Goal: Navigation & Orientation: Understand site structure

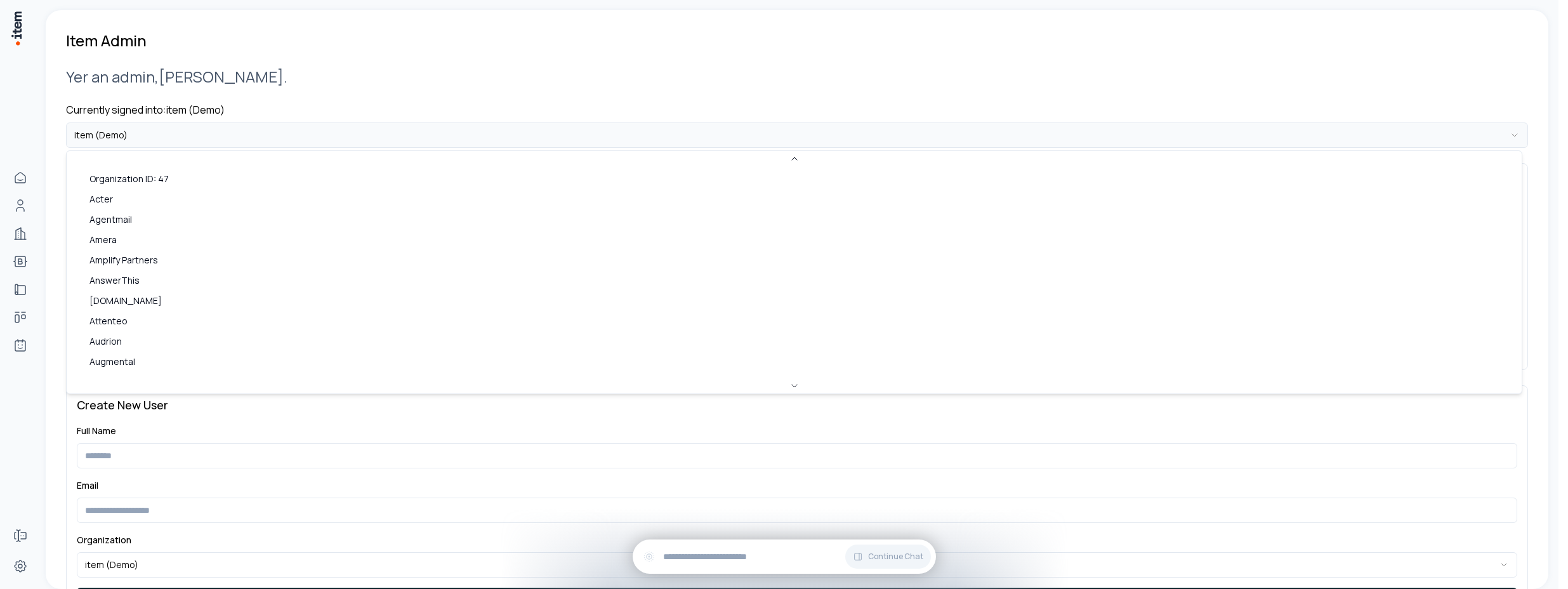
click at [186, 138] on html "**********" at bounding box center [784, 294] width 1568 height 589
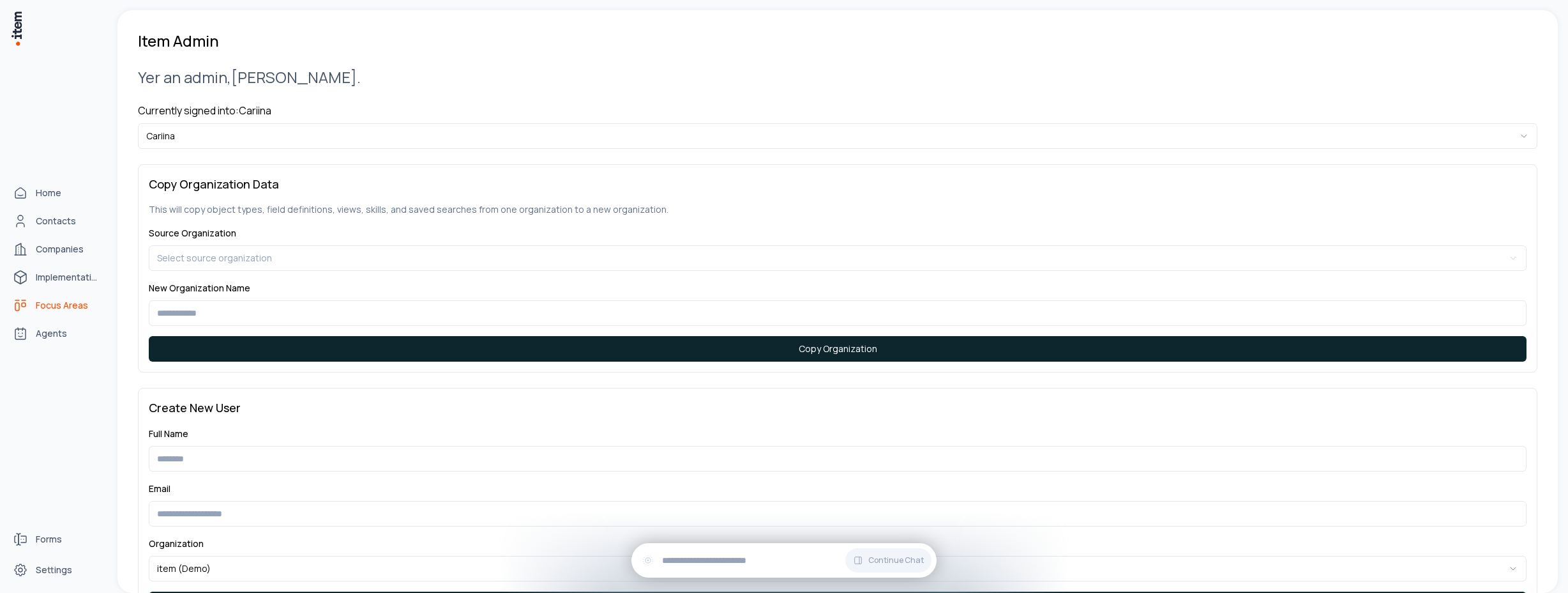
click at [61, 304] on span "Focus Areas" at bounding box center [61, 305] width 52 height 12
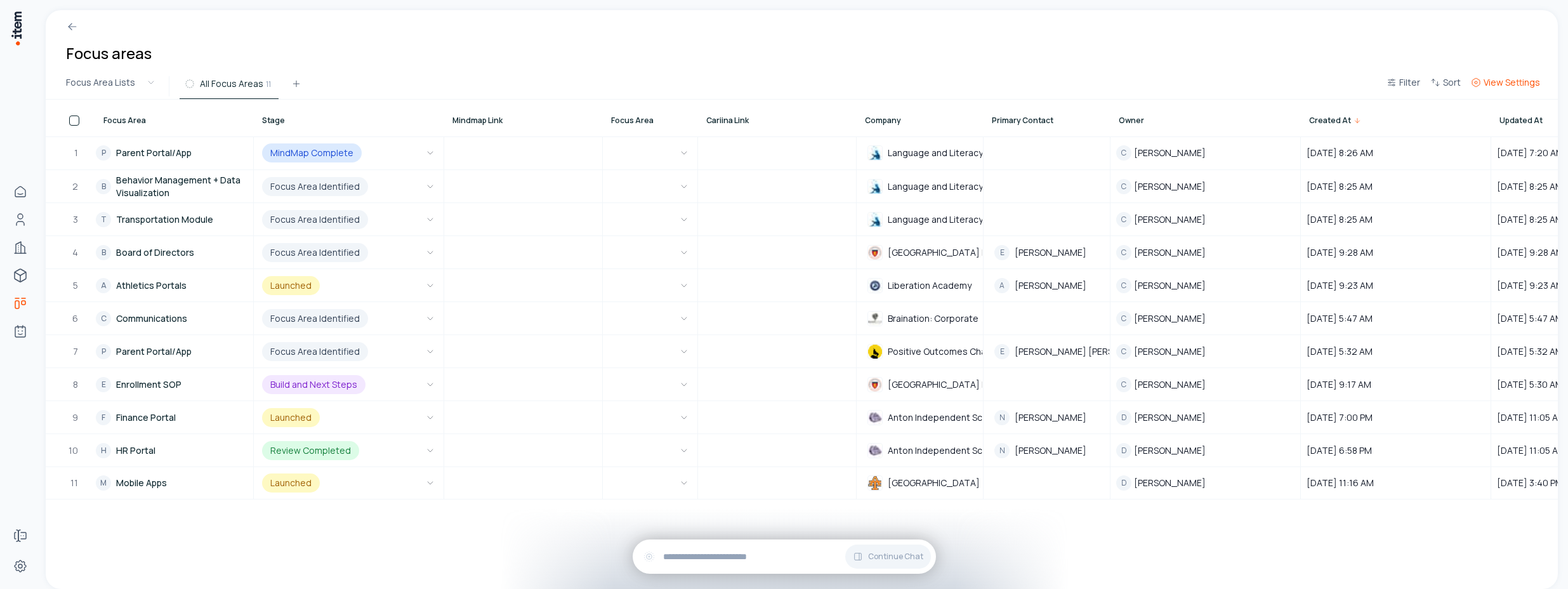
click at [1497, 90] on button "View Settings" at bounding box center [1505, 86] width 80 height 23
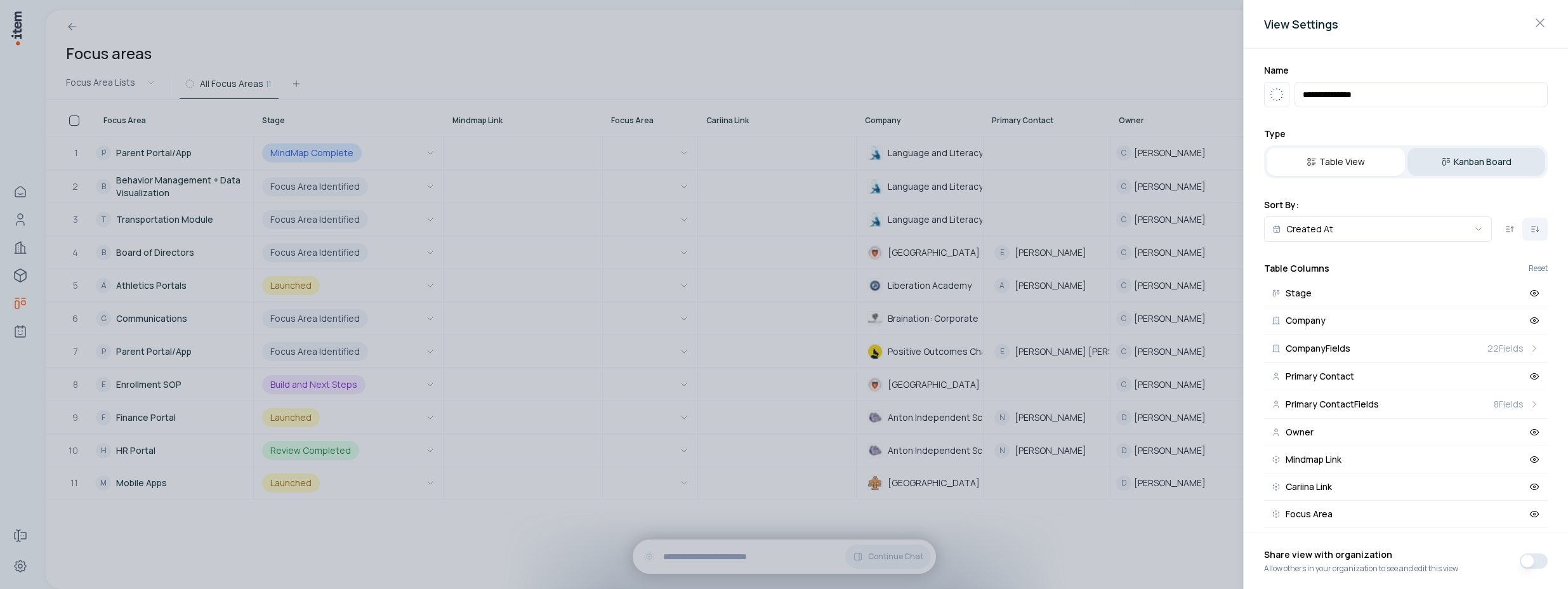
click at [1439, 150] on button "Kanban Board" at bounding box center [1476, 162] width 138 height 28
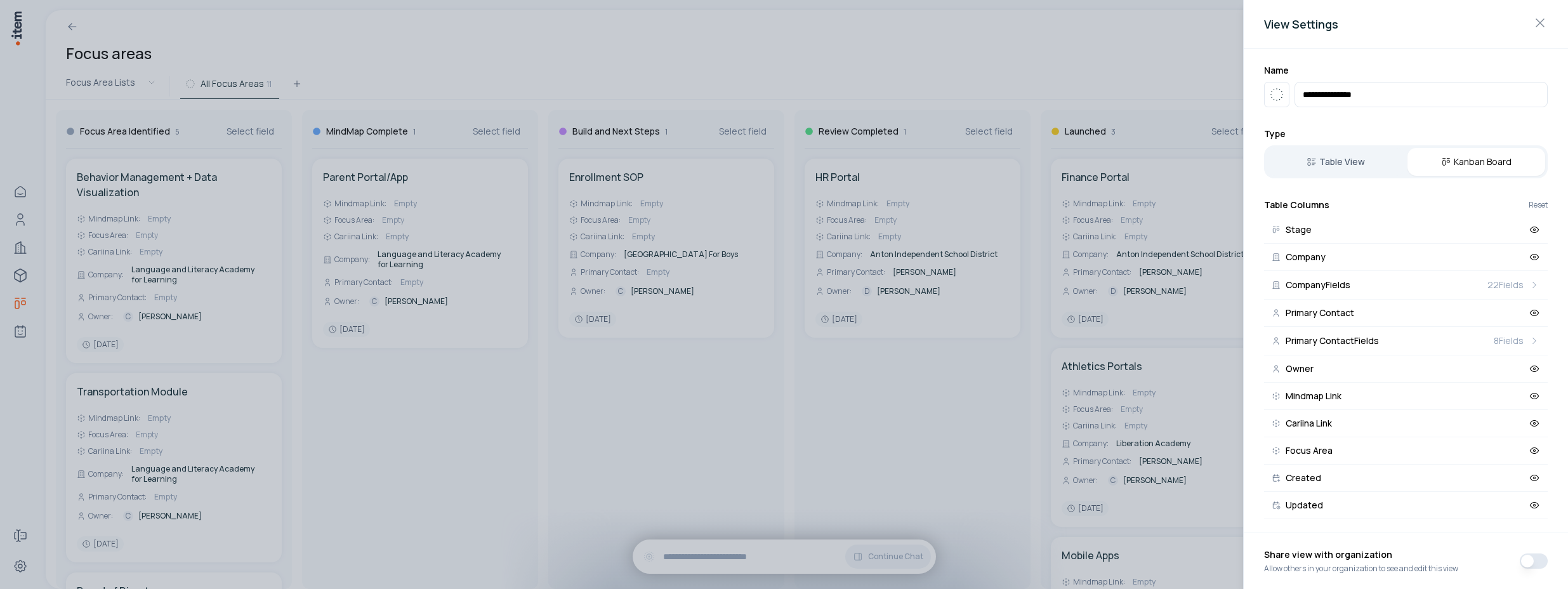
click at [548, 33] on div at bounding box center [784, 294] width 1568 height 589
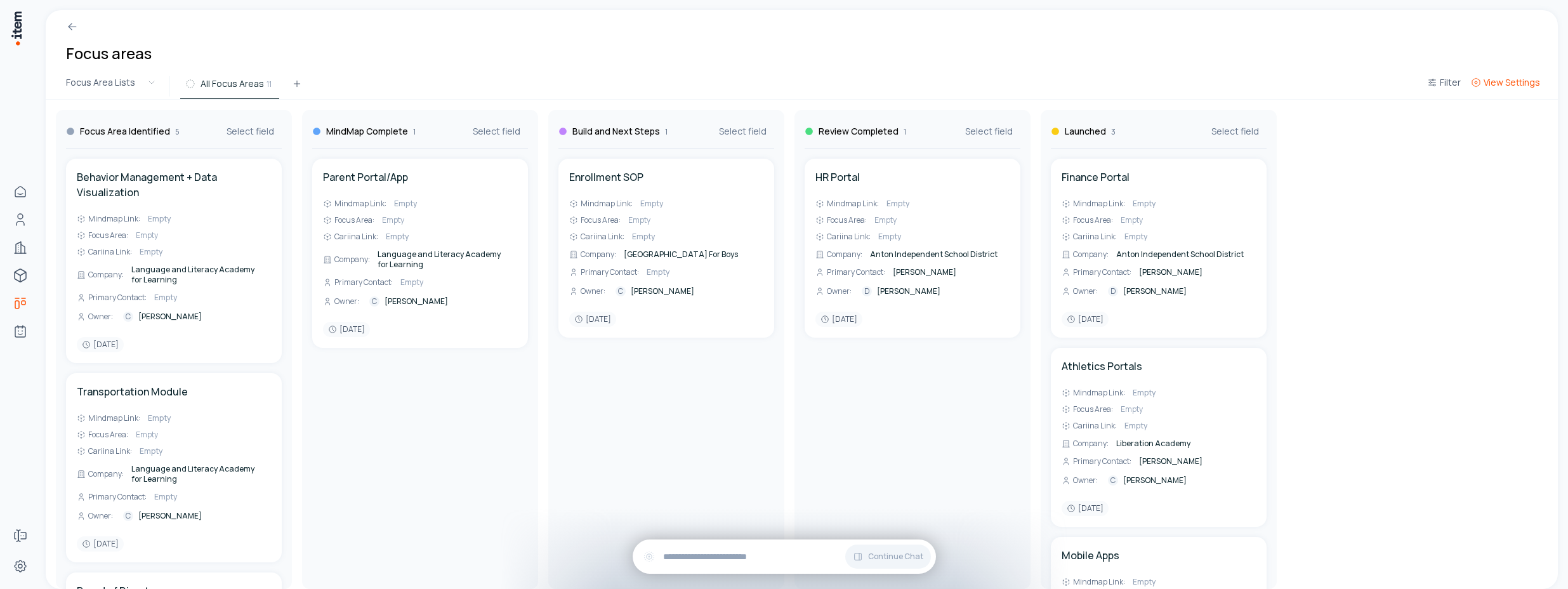
click at [1496, 86] on span "View Settings" at bounding box center [1511, 82] width 57 height 12
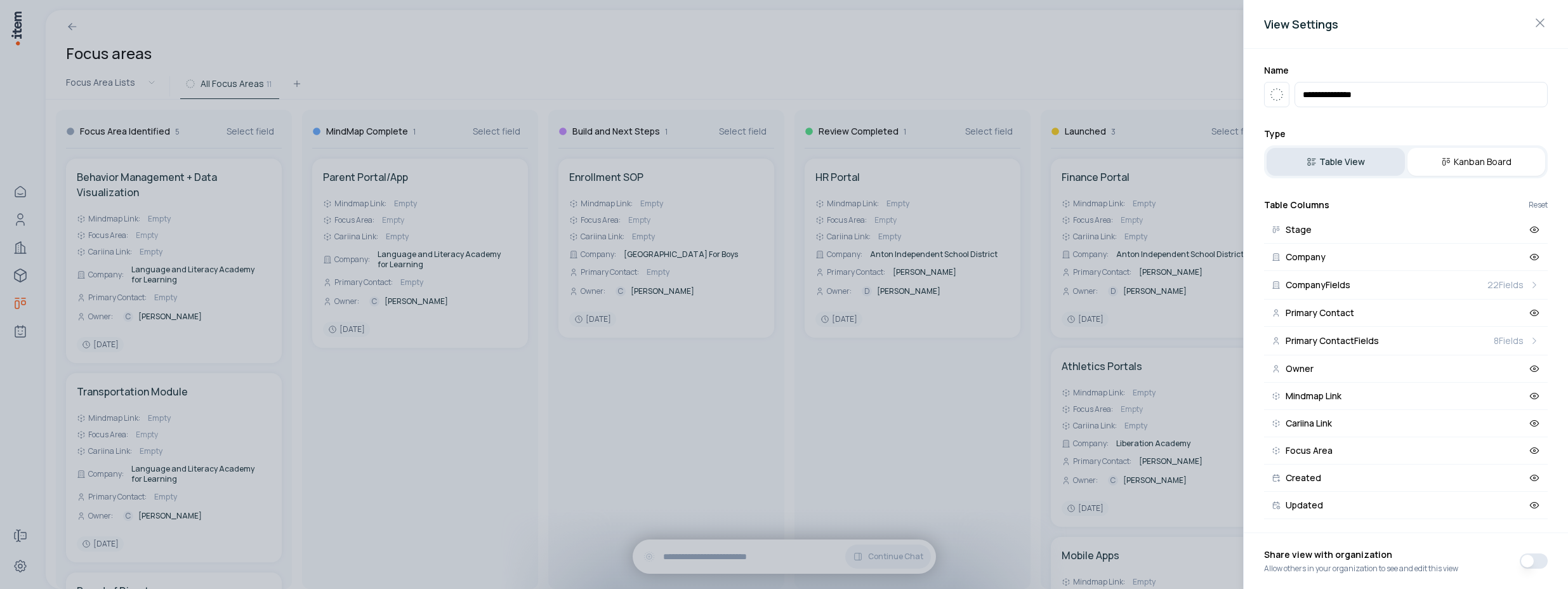
click at [1341, 167] on button "Table View" at bounding box center [1336, 162] width 138 height 28
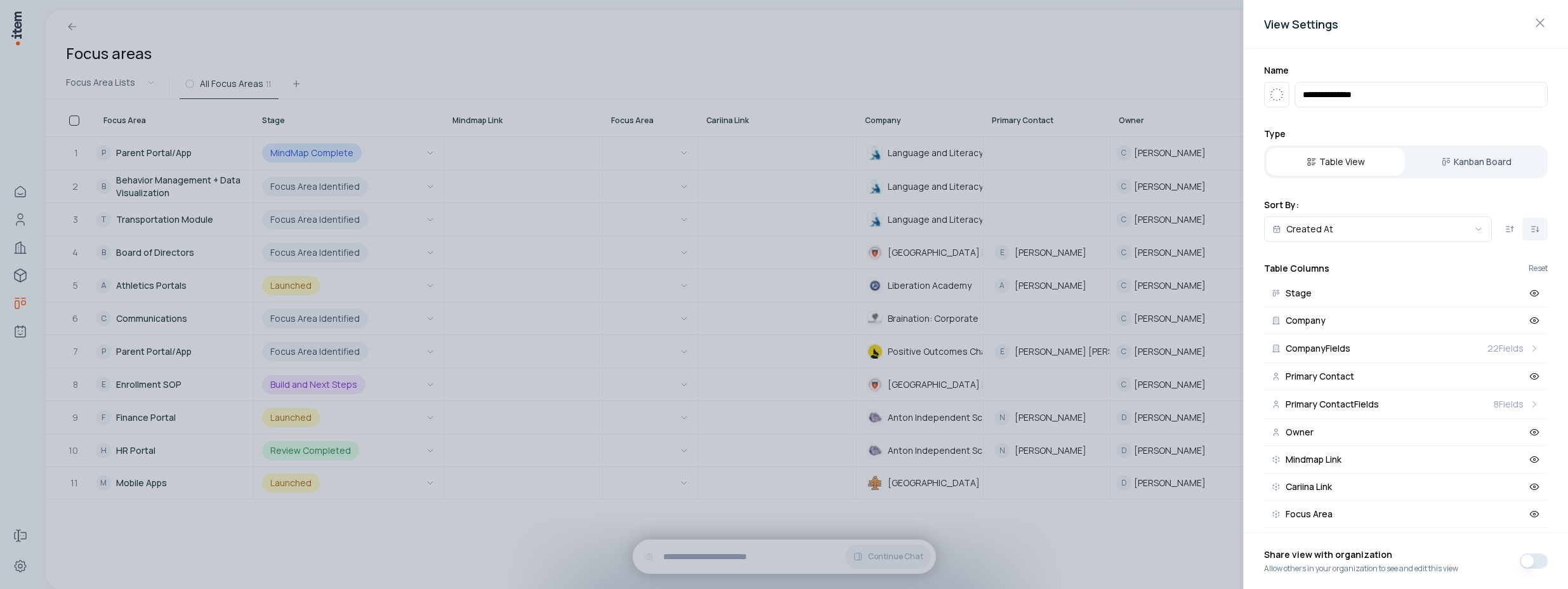
click at [907, 43] on div at bounding box center [784, 294] width 1568 height 589
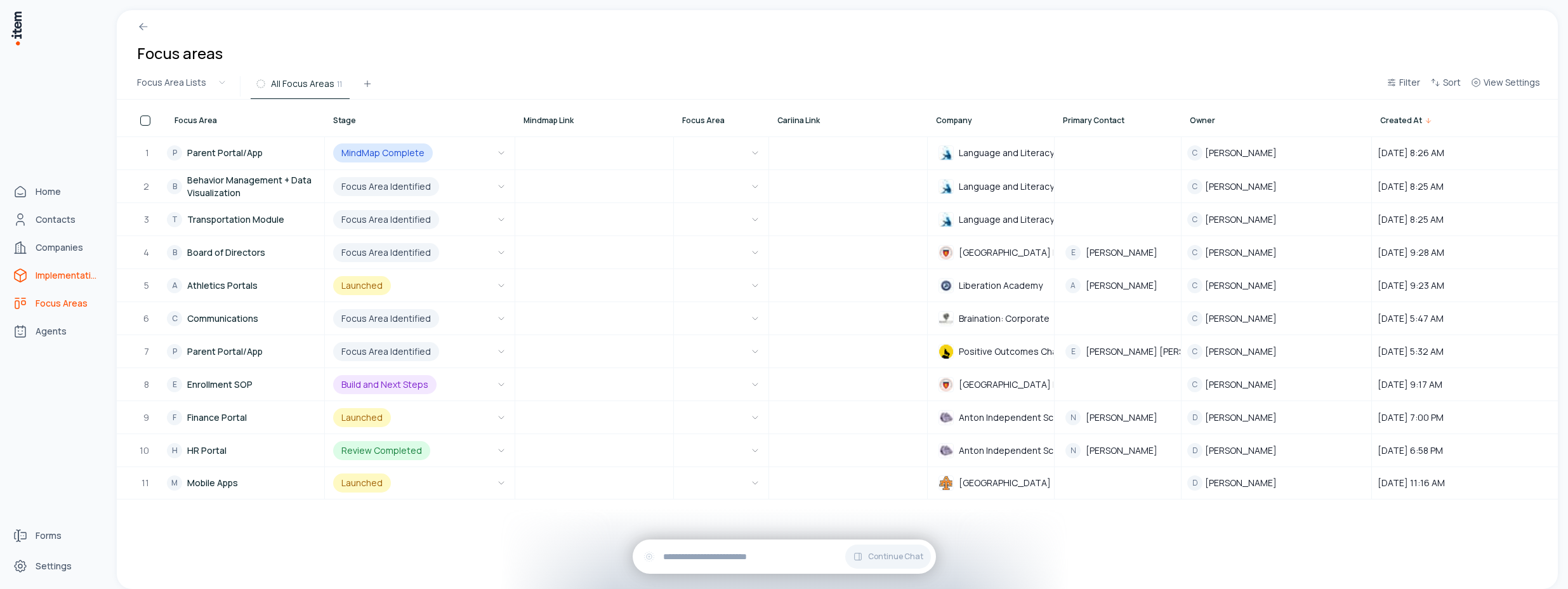
click at [25, 278] on icon "implementations" at bounding box center [20, 275] width 16 height 16
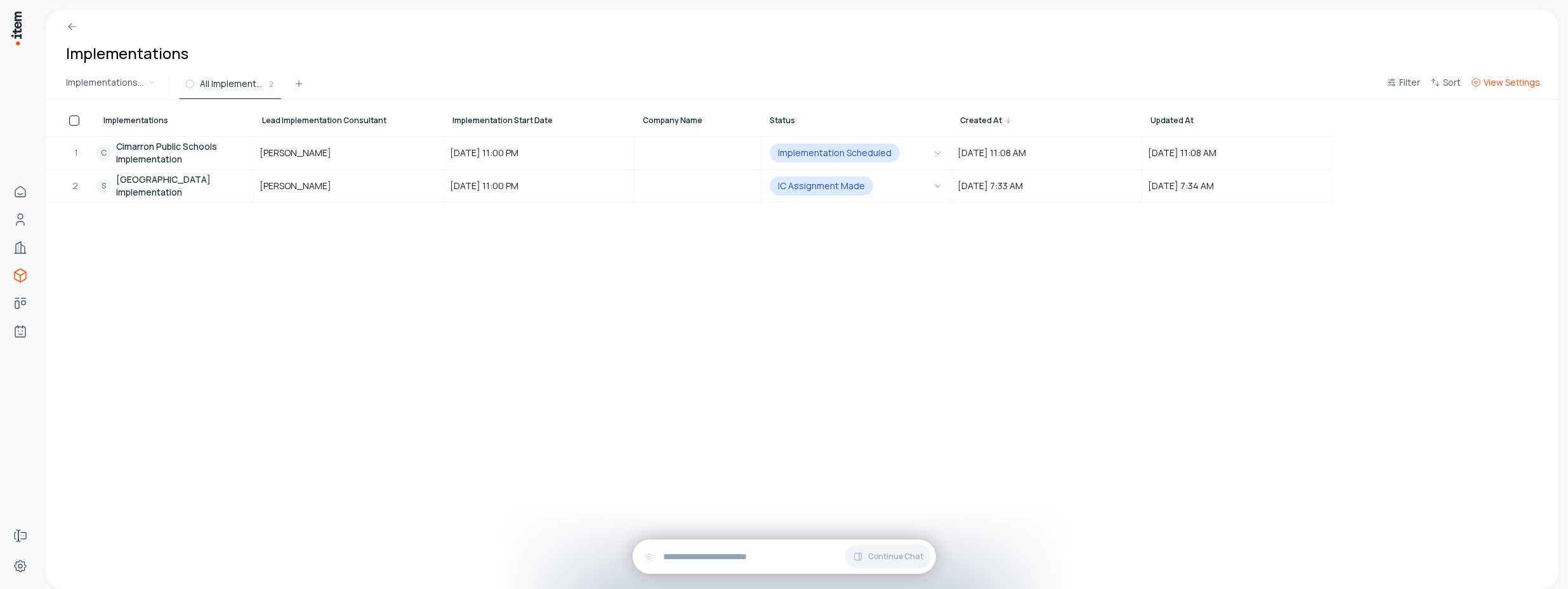
click at [1515, 85] on span "View Settings" at bounding box center [1511, 82] width 57 height 12
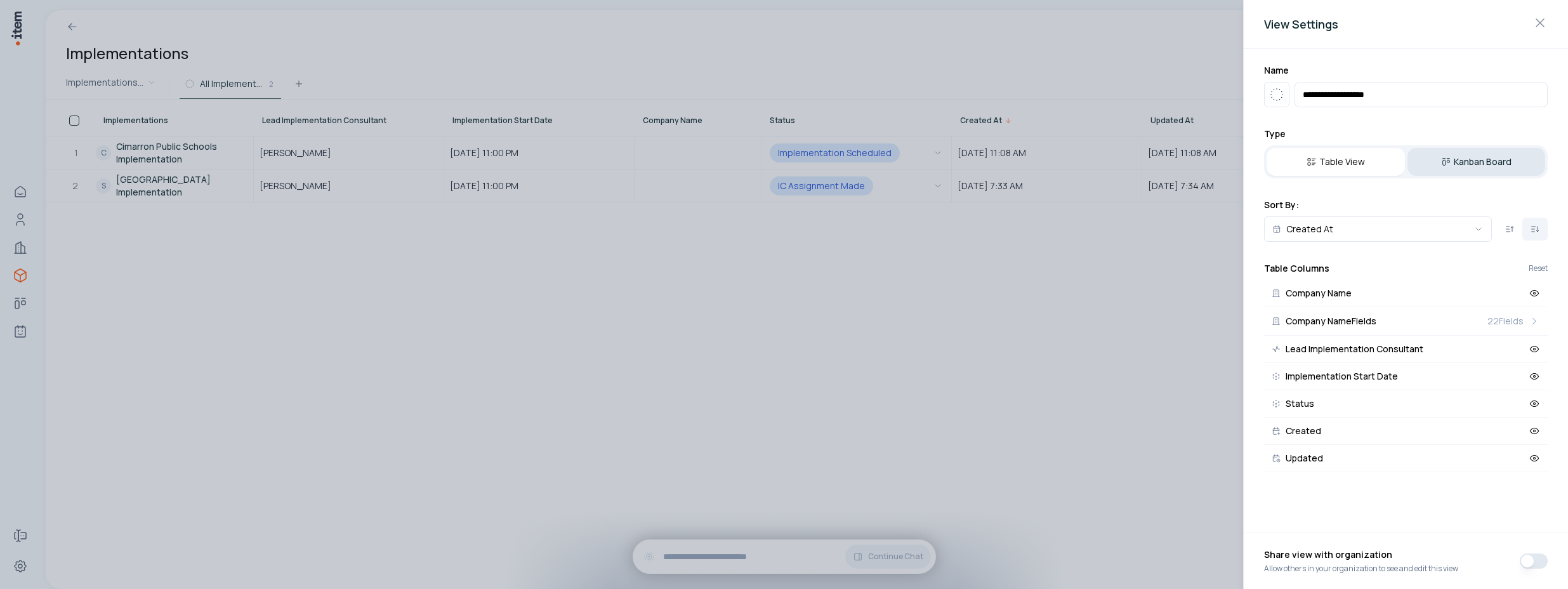
click at [1470, 161] on button "Kanban Board" at bounding box center [1476, 162] width 138 height 28
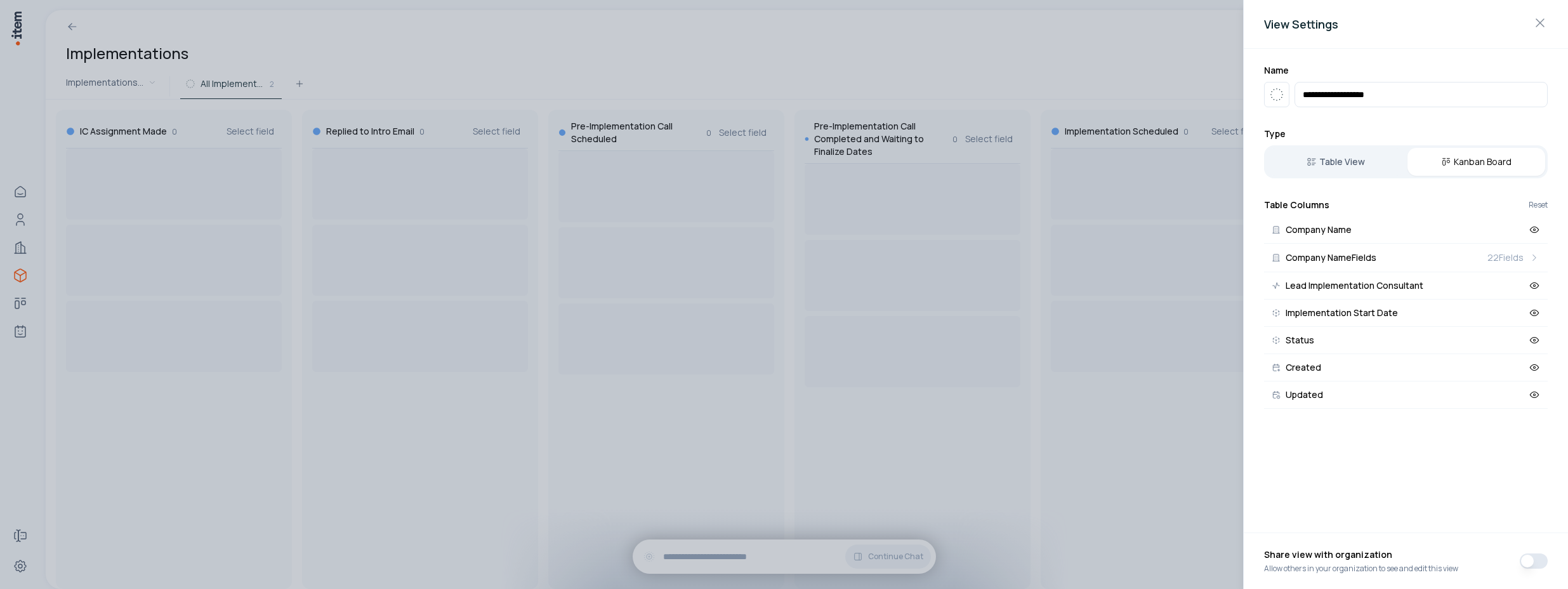
click at [768, 67] on div at bounding box center [784, 294] width 1568 height 589
